Goal: Task Accomplishment & Management: Manage account settings

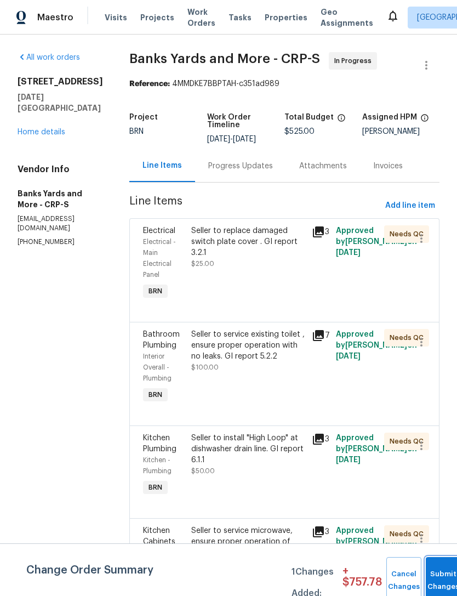
click at [446, 579] on button "Submit Changes" at bounding box center [443, 580] width 35 height 47
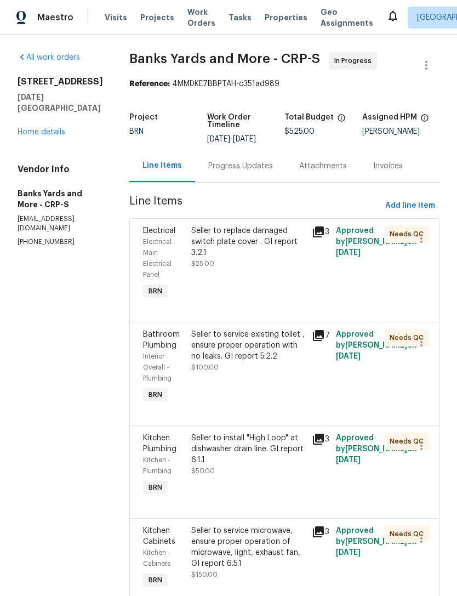
click at [19, 131] on link "Home details" at bounding box center [42, 132] width 48 height 8
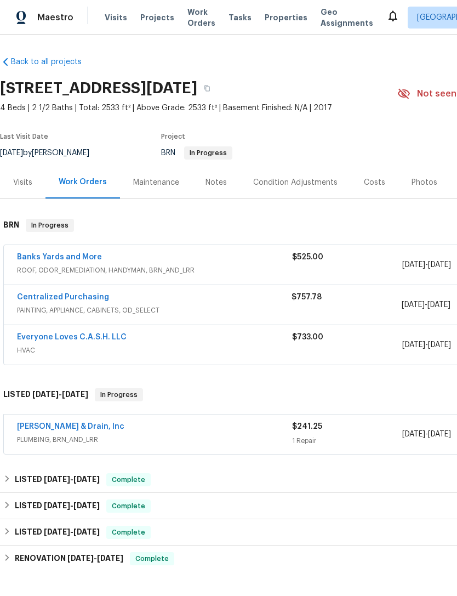
click at [57, 260] on link "Banks Yards and More" at bounding box center [59, 257] width 85 height 8
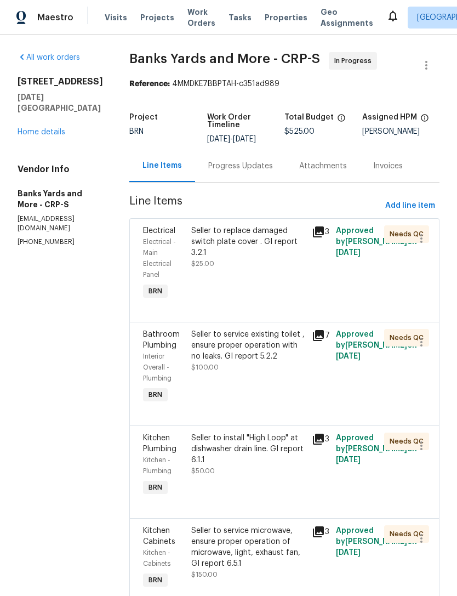
click at [257, 165] on div "Progress Updates" at bounding box center [240, 166] width 65 height 11
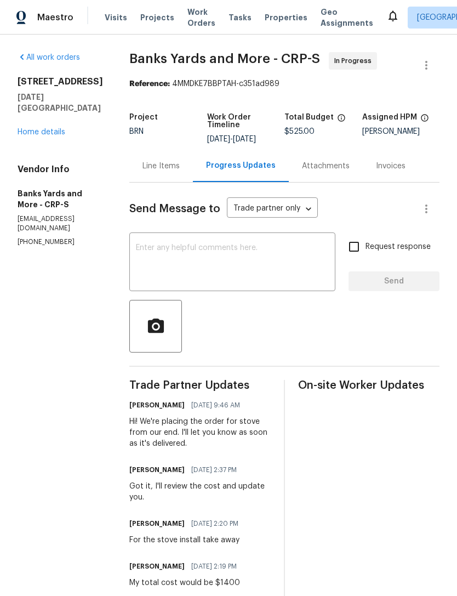
click at [61, 2] on div "Maestro Visits Projects Work Orders Tasks Properties Geo Assignments Corpus Chr…" at bounding box center [228, 17] width 457 height 35
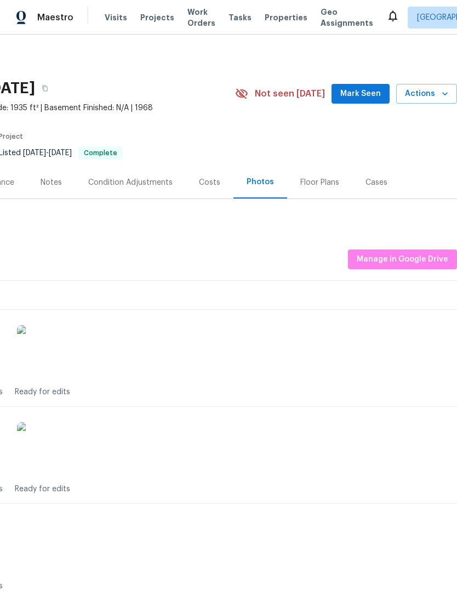
scroll to position [0, 162]
click at [432, 256] on span "Manage in Google Drive" at bounding box center [403, 260] width 92 height 14
click at [275, 569] on div "Ready for edits" at bounding box center [197, 552] width 501 height 79
click at [429, 258] on span "Manage in Google Drive" at bounding box center [403, 260] width 92 height 14
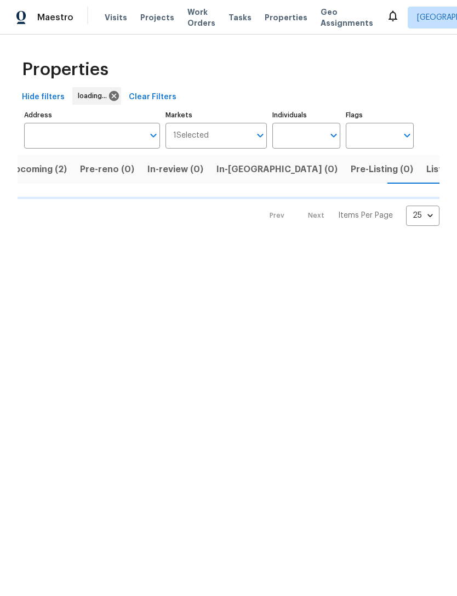
scroll to position [0, 18]
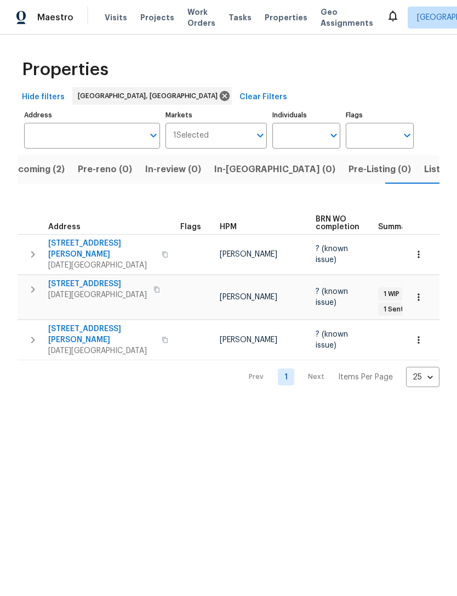
click at [425, 170] on span "Listed (4)" at bounding box center [446, 169] width 42 height 15
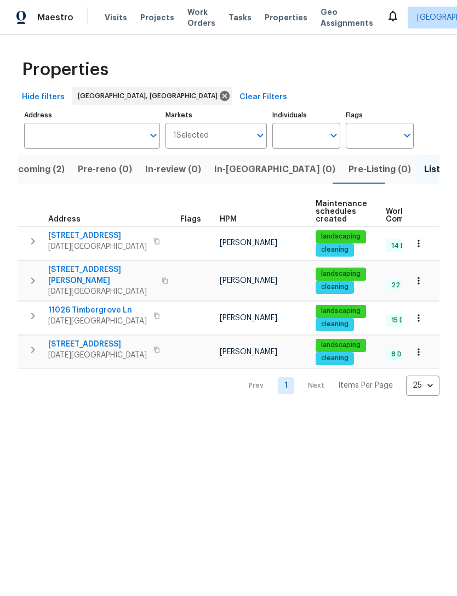
click at [112, 305] on span "11026 Timbergrove Ln" at bounding box center [97, 310] width 99 height 11
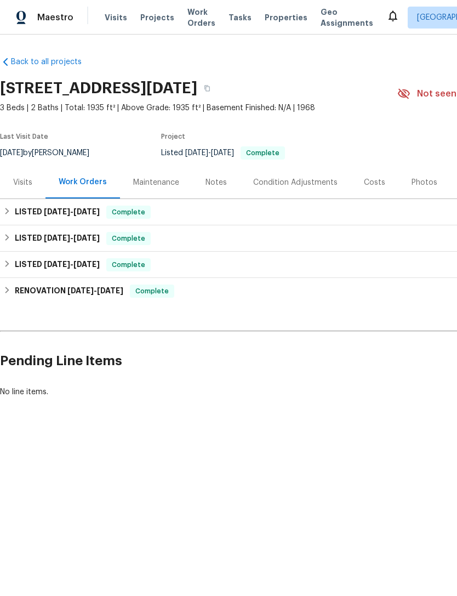
click at [422, 190] on div "Photos" at bounding box center [425, 182] width 52 height 32
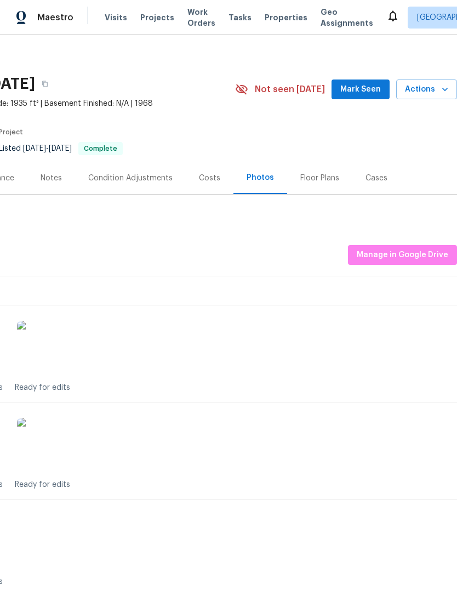
scroll to position [5, 162]
click at [407, 253] on span "Manage in Google Drive" at bounding box center [403, 255] width 92 height 14
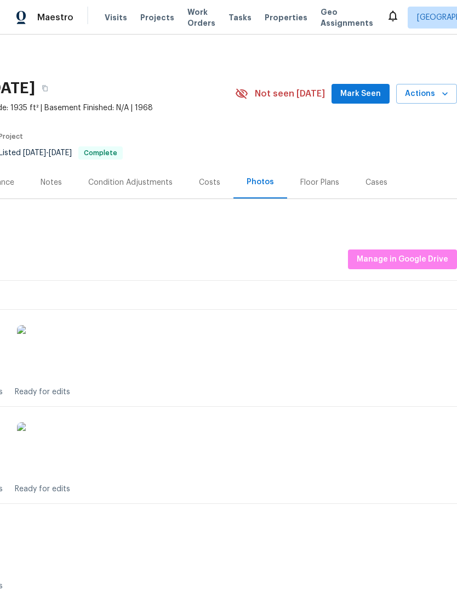
scroll to position [-1, 164]
click at [392, 268] on button "Manage in Google Drive" at bounding box center [402, 260] width 109 height 20
